Goal: Task Accomplishment & Management: Use online tool/utility

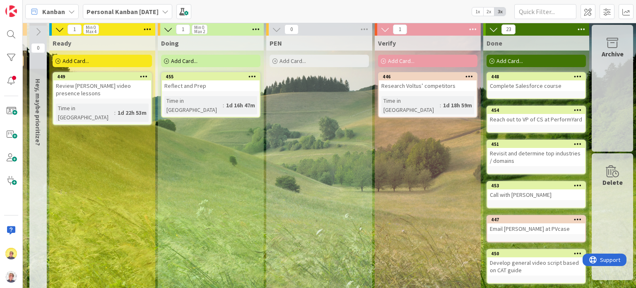
scroll to position [0, 545]
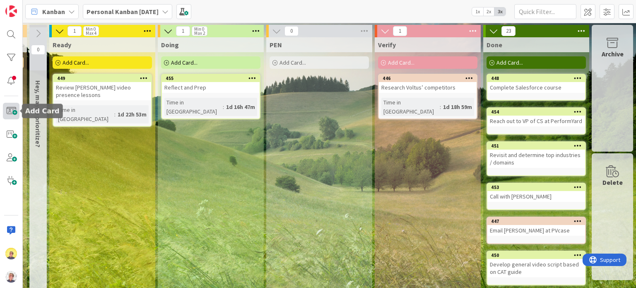
click at [7, 114] on span at bounding box center [11, 111] width 17 height 17
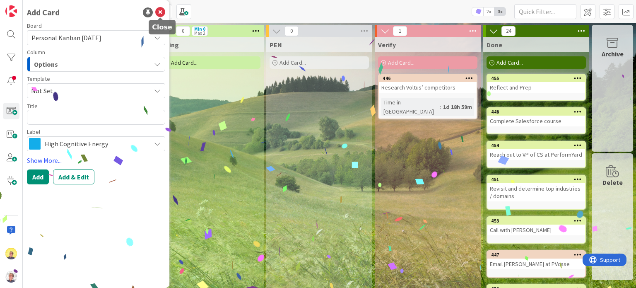
click at [159, 11] on icon at bounding box center [160, 12] width 10 height 10
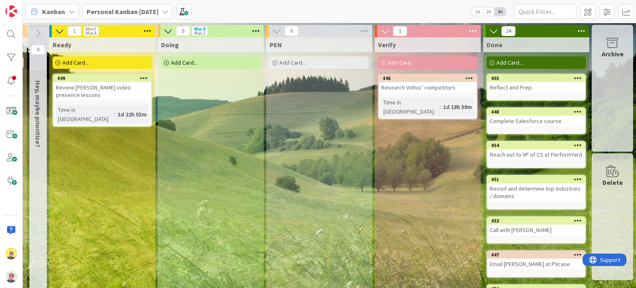
click at [171, 63] on span "Add Card..." at bounding box center [184, 62] width 26 height 7
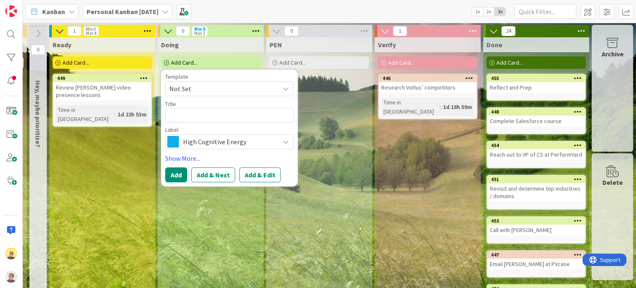
type textarea "x"
type textarea "C"
type textarea "x"
type textarea "Cr"
type textarea "x"
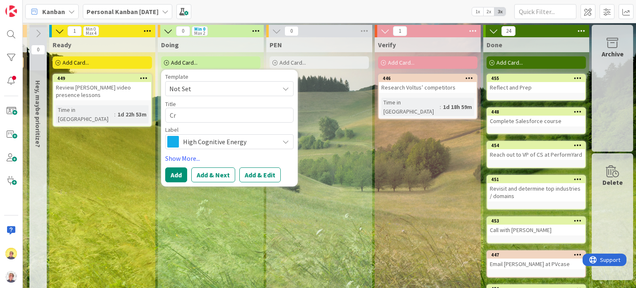
type textarea "Cre"
type textarea "x"
type textarea "Crea"
type textarea "x"
type textarea "Creat"
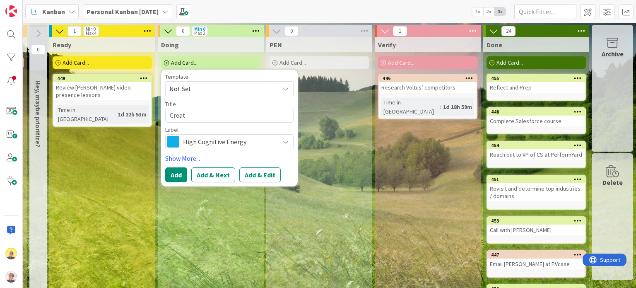
type textarea "x"
type textarea "Create"
type textarea "x"
type textarea "Create"
type textarea "x"
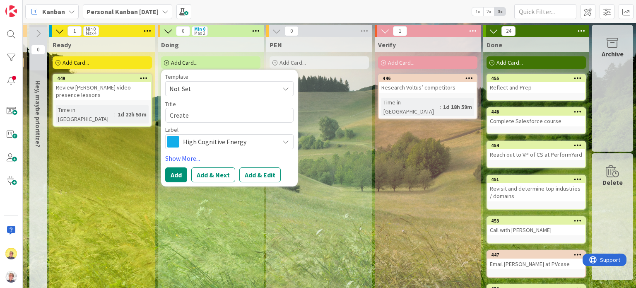
type textarea "Create c"
type textarea "x"
type textarea "Create ca"
type textarea "x"
type textarea "Create cal"
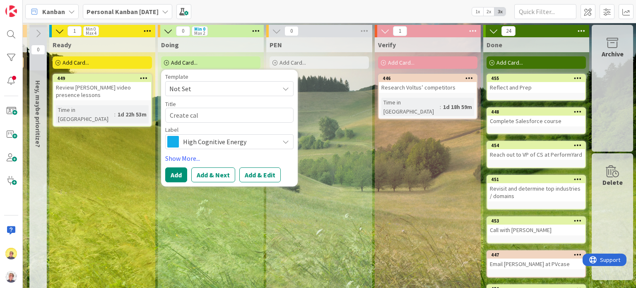
type textarea "x"
type textarea "Create cale"
type textarea "x"
type textarea "Create calen"
type textarea "x"
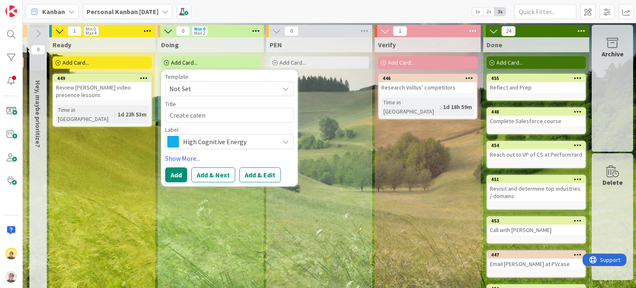
type textarea "Create calend"
type textarea "x"
type textarea "Create calenda"
type textarea "x"
type textarea "Create calendar"
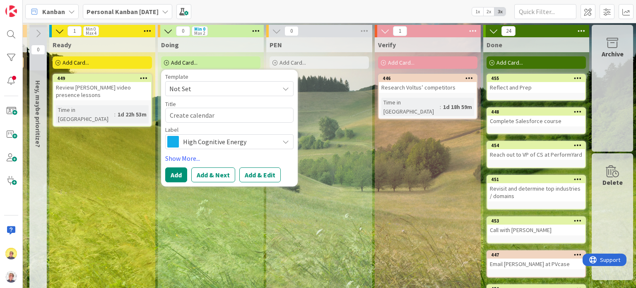
type textarea "x"
type textarea "Create calendar"
type textarea "x"
type textarea "Create calendar f"
type textarea "x"
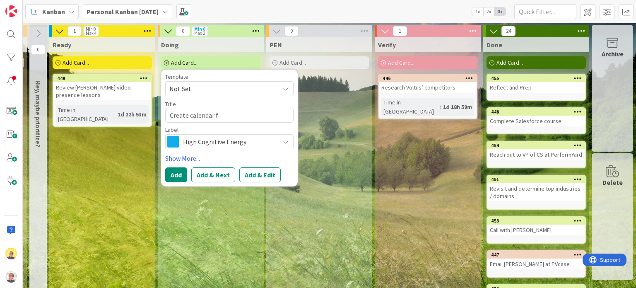
type textarea "Create calendar fo"
type textarea "x"
type textarea "Create calendar for"
type textarea "x"
type textarea "Create calendar for M"
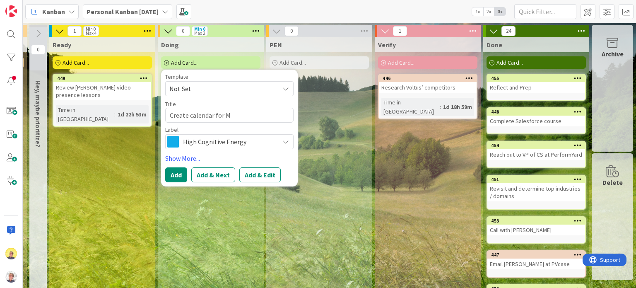
type textarea "x"
type textarea "Create calendar for [DEMOGRAPHIC_DATA]"
type textarea "x"
type textarea "Create calendar for Mon"
type textarea "x"
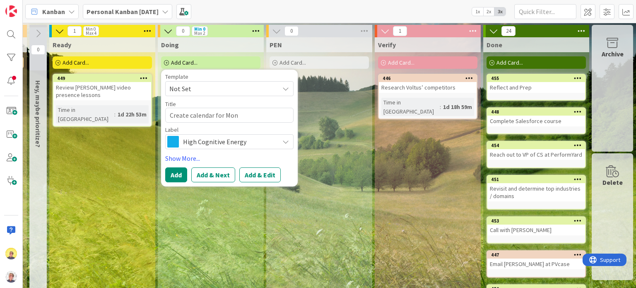
type textarea "Create calendar for Mond"
type textarea "x"
type textarea "Create calendar for [PERSON_NAME]"
type textarea "x"
type textarea "Create calendar for [DATE]"
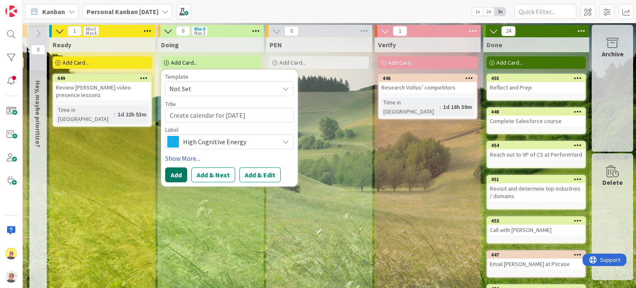
click at [170, 173] on button "Add" at bounding box center [176, 174] width 22 height 15
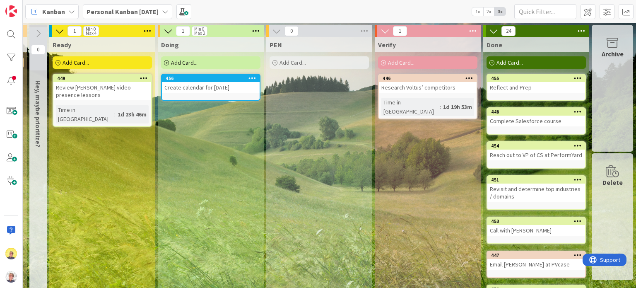
click at [196, 96] on link "456 Create calendar for [DATE]" at bounding box center [210, 87] width 99 height 27
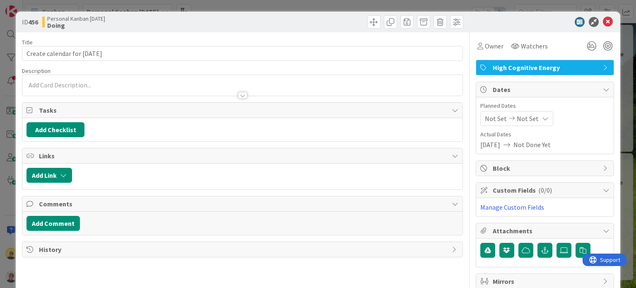
click at [499, 71] on span "High Cognitive Energy" at bounding box center [545, 67] width 106 height 10
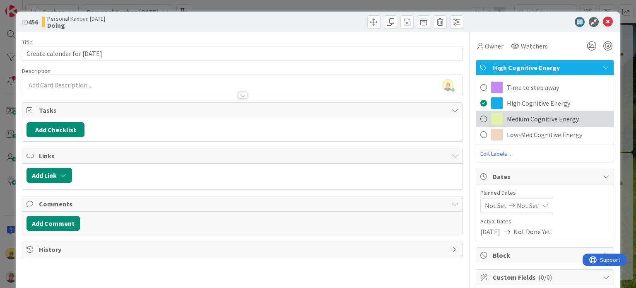
click at [513, 119] on span "Medium Cognitive Energy" at bounding box center [543, 119] width 72 height 10
